Goal: Navigation & Orientation: Find specific page/section

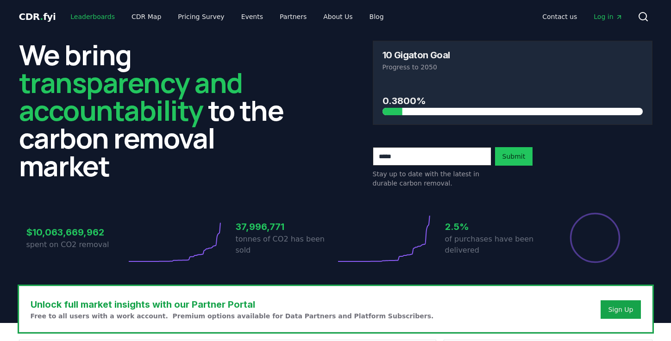
click at [90, 14] on link "Leaderboards" at bounding box center [92, 16] width 59 height 17
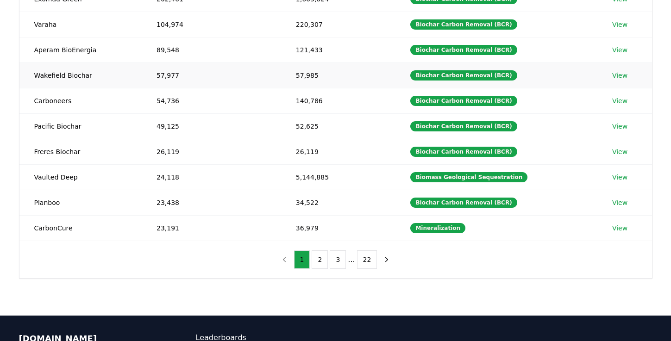
scroll to position [73, 0]
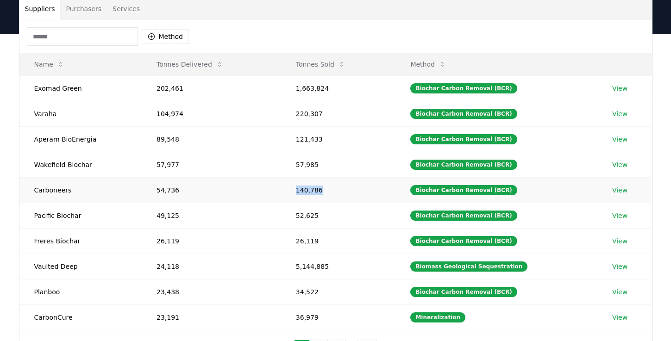
drag, startPoint x: 289, startPoint y: 193, endPoint x: 323, endPoint y: 191, distance: 33.4
click at [323, 191] on td "140,786" at bounding box center [338, 189] width 115 height 25
copy td "140,786"
click at [612, 193] on link "View" at bounding box center [619, 190] width 15 height 9
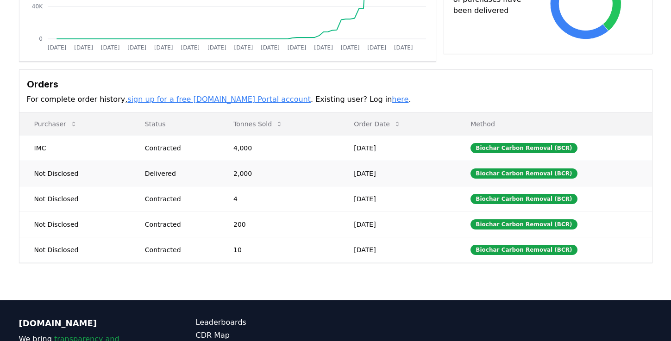
scroll to position [191, 0]
